Goal: Navigation & Orientation: Find specific page/section

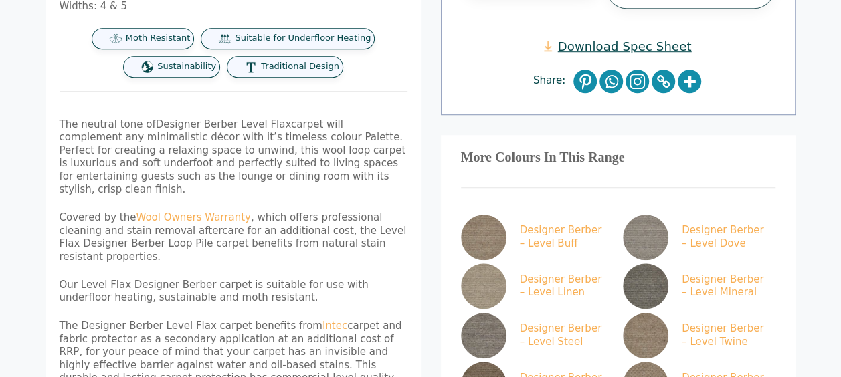
scroll to position [489, 0]
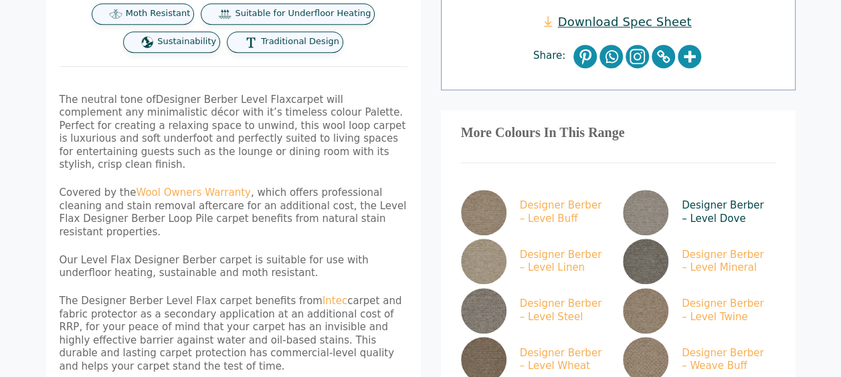
click at [645, 190] on img at bounding box center [645, 212] width 45 height 45
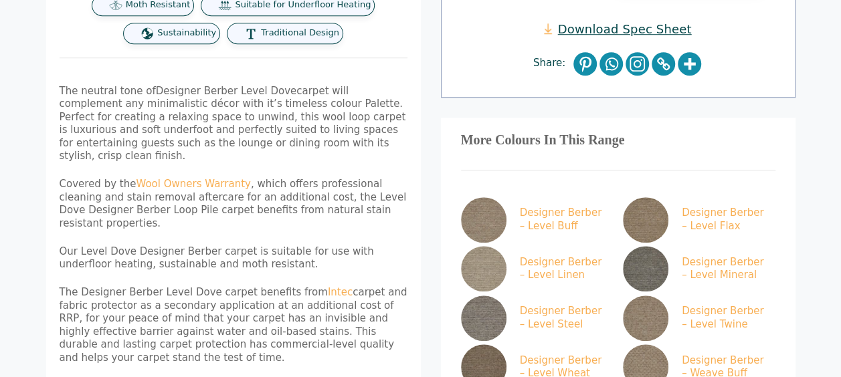
scroll to position [502, 0]
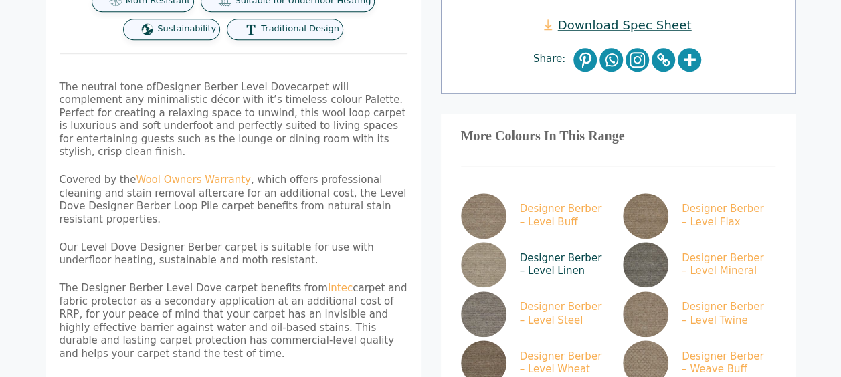
click at [488, 242] on img at bounding box center [483, 264] width 45 height 45
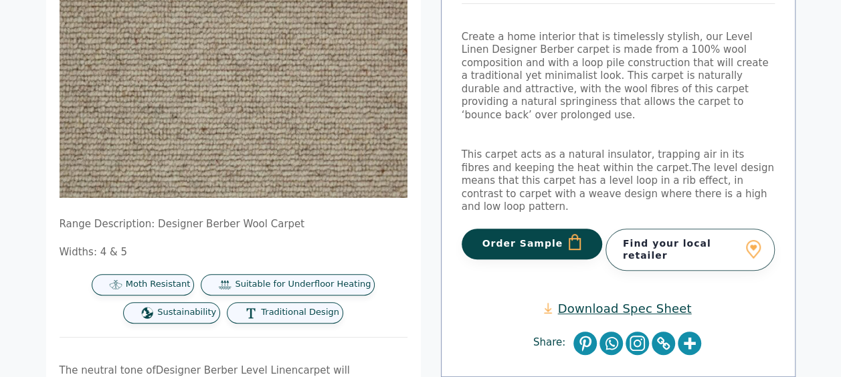
scroll to position [228, 0]
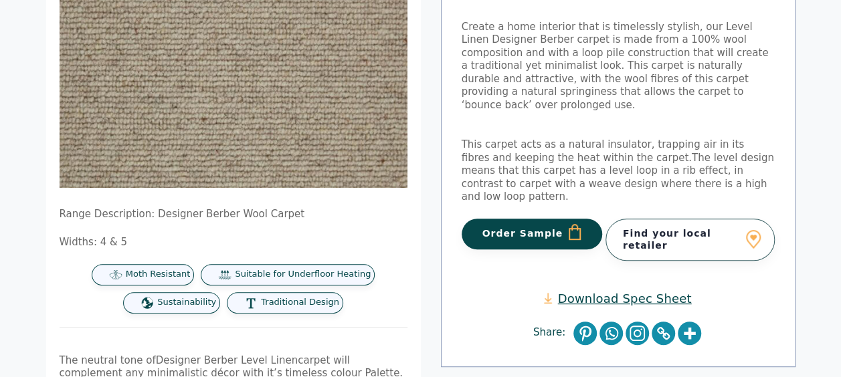
click at [691, 219] on link "Find your local retailer" at bounding box center [689, 239] width 169 height 41
